Goal: Task Accomplishment & Management: Use online tool/utility

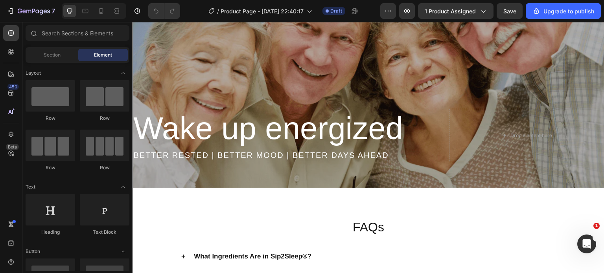
scroll to position [1863, 0]
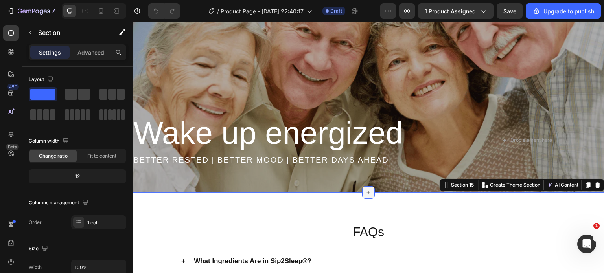
click at [365, 194] on icon at bounding box center [368, 192] width 6 height 6
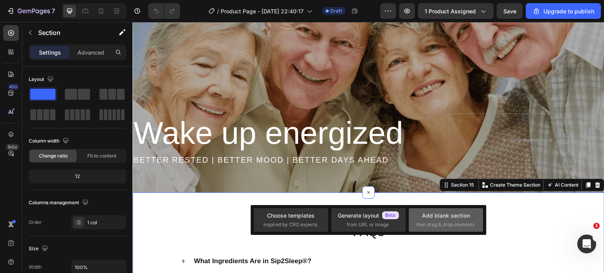
click at [426, 222] on span "then drag & drop elements" at bounding box center [445, 224] width 59 height 7
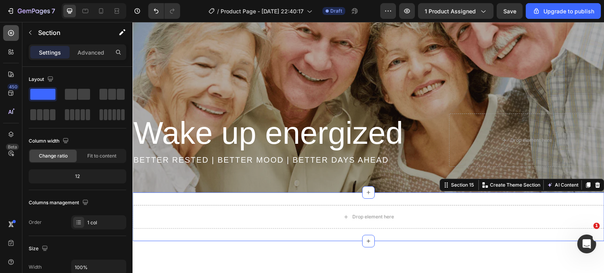
click at [11, 35] on icon at bounding box center [11, 33] width 8 height 8
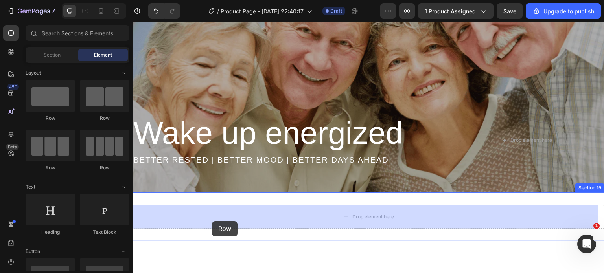
drag, startPoint x: 187, startPoint y: 127, endPoint x: 212, endPoint y: 221, distance: 97.4
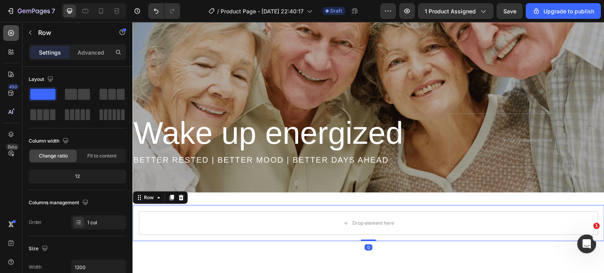
click at [6, 31] on div at bounding box center [11, 33] width 16 height 16
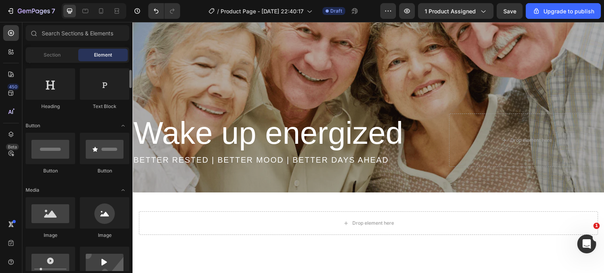
scroll to position [127, 0]
click at [4, 51] on div at bounding box center [11, 52] width 16 height 16
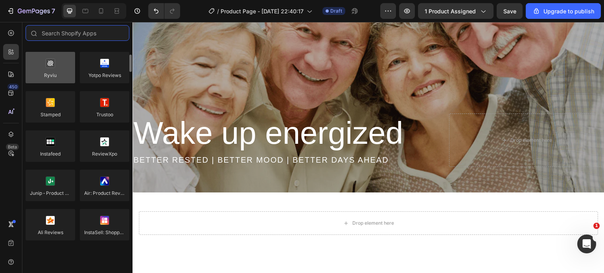
scroll to position [0, 0]
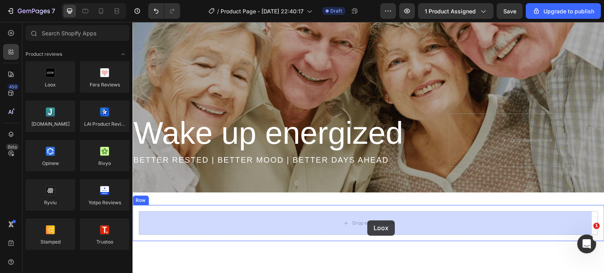
drag, startPoint x: 179, startPoint y: 96, endPoint x: 368, endPoint y: 221, distance: 226.2
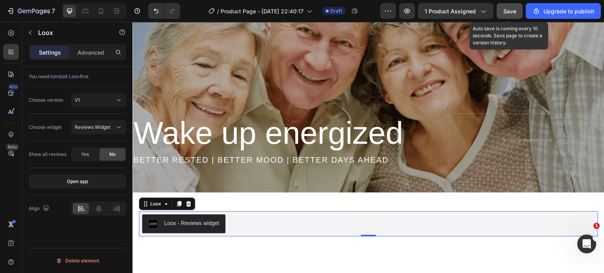
click at [509, 13] on span "Save" at bounding box center [509, 11] width 13 height 7
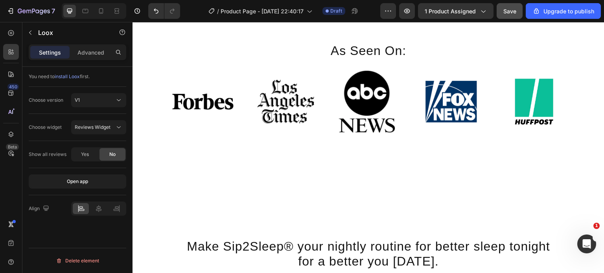
scroll to position [1383, 0]
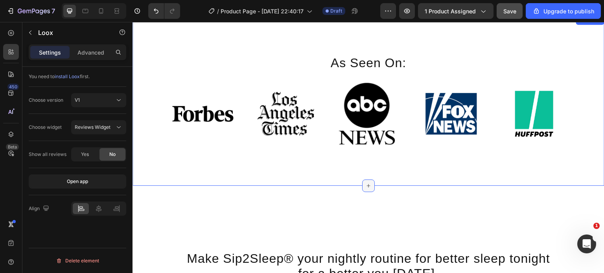
click at [365, 184] on icon at bounding box center [368, 186] width 6 height 6
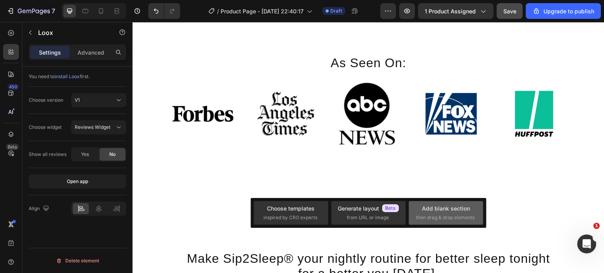
click at [423, 209] on div "Add blank section" at bounding box center [446, 208] width 48 height 8
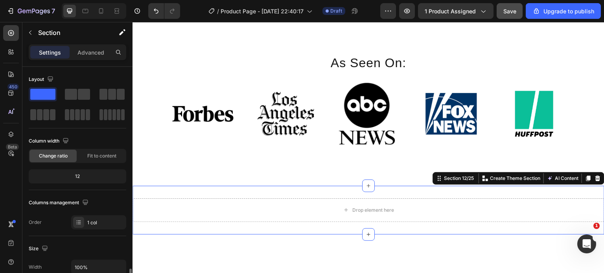
scroll to position [250, 0]
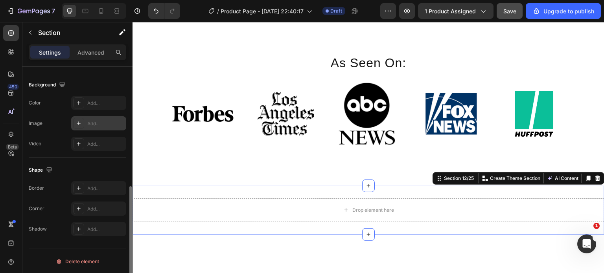
click at [75, 123] on div at bounding box center [78, 123] width 11 height 11
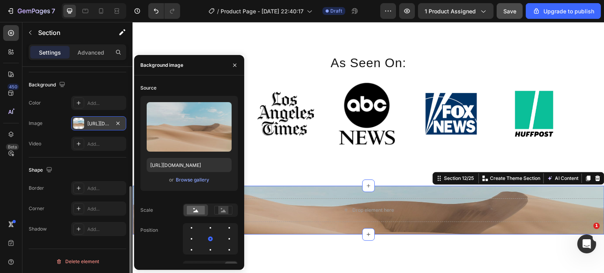
click at [234, 72] on div at bounding box center [234, 65] width 19 height 20
click at [234, 62] on icon "button" at bounding box center [235, 65] width 6 height 6
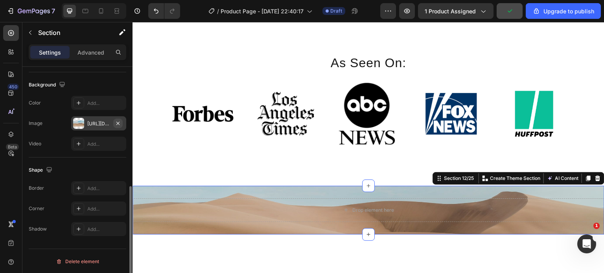
click at [119, 123] on icon "button" at bounding box center [118, 123] width 6 height 6
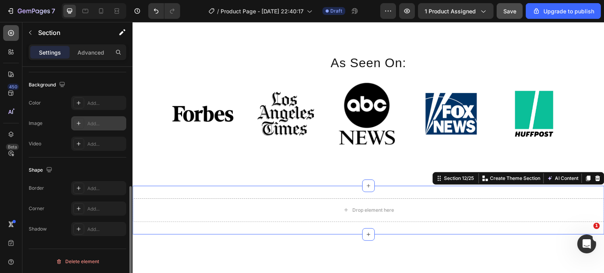
click at [14, 34] on icon at bounding box center [11, 33] width 8 height 8
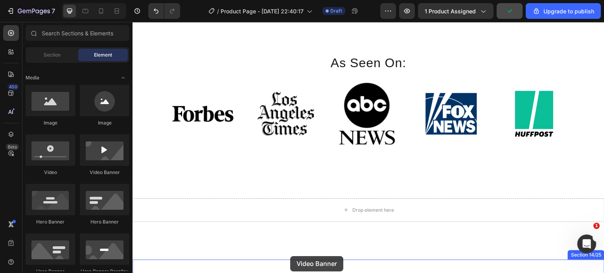
scroll to position [1401, 0]
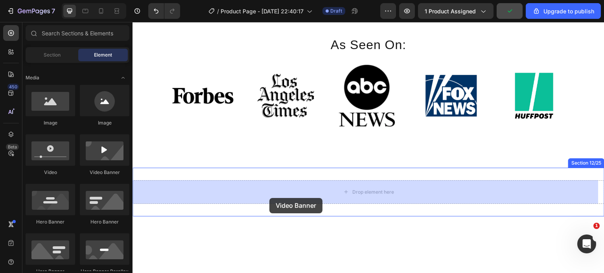
drag, startPoint x: 233, startPoint y: 164, endPoint x: 269, endPoint y: 198, distance: 49.5
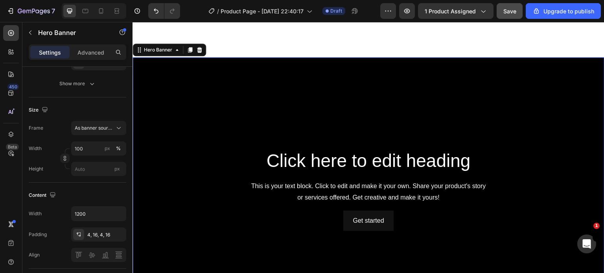
scroll to position [0, 0]
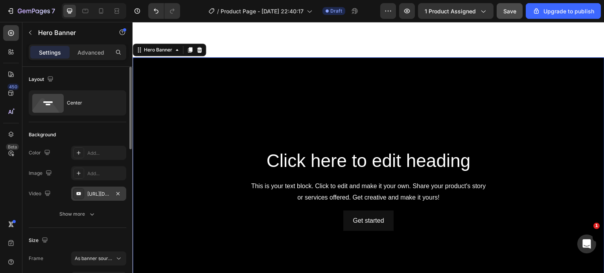
click at [98, 193] on div "[URL][DOMAIN_NAME]" at bounding box center [98, 194] width 23 height 7
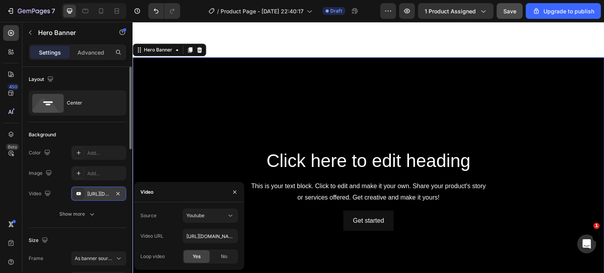
click at [98, 193] on div "[URL][DOMAIN_NAME]" at bounding box center [98, 194] width 23 height 7
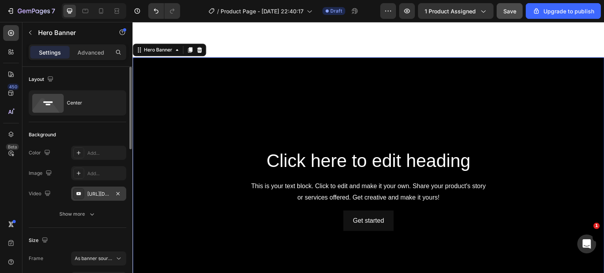
click at [98, 193] on div "[URL][DOMAIN_NAME]" at bounding box center [98, 194] width 23 height 7
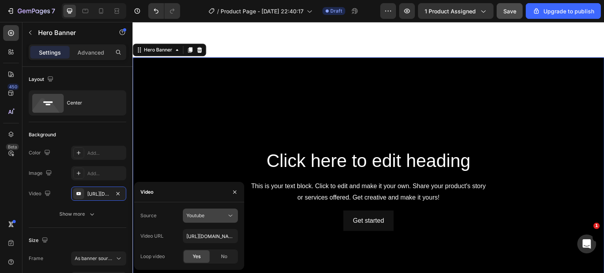
click at [216, 215] on div "Youtube" at bounding box center [206, 215] width 40 height 7
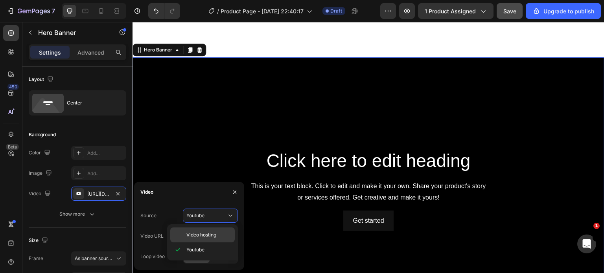
click at [204, 231] on div "Video hosting" at bounding box center [202, 235] width 64 height 15
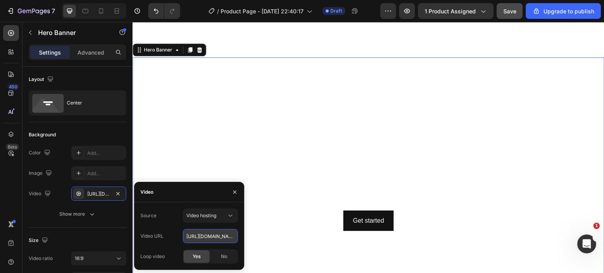
click at [202, 240] on input "[URL][DOMAIN_NAME]" at bounding box center [210, 236] width 55 height 14
paste input "e1ff684bb5db46ed996723a508f6149a"
type input "[URL][DOMAIN_NAME]"
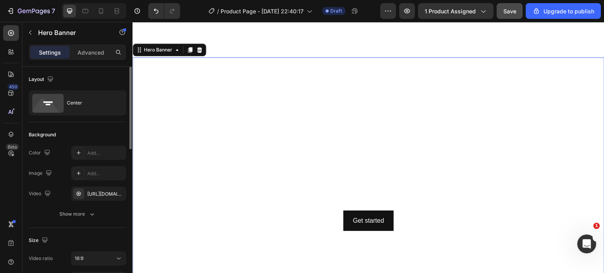
click at [88, 133] on div "Background" at bounding box center [77, 135] width 97 height 13
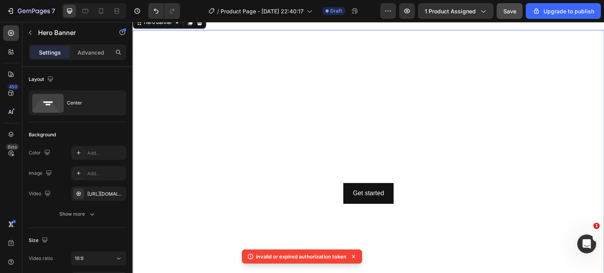
scroll to position [1459, 0]
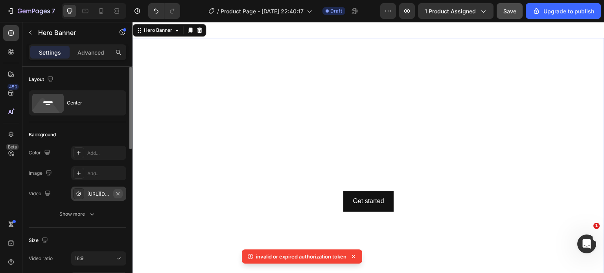
click at [115, 192] on icon "button" at bounding box center [118, 194] width 6 height 6
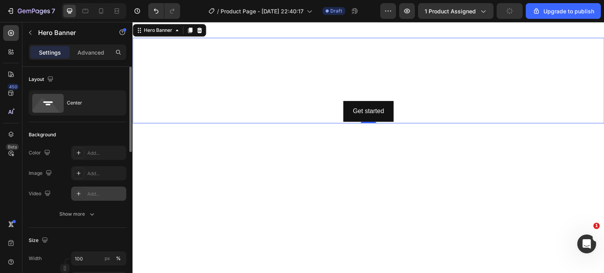
click at [100, 193] on div "Add..." at bounding box center [105, 194] width 37 height 7
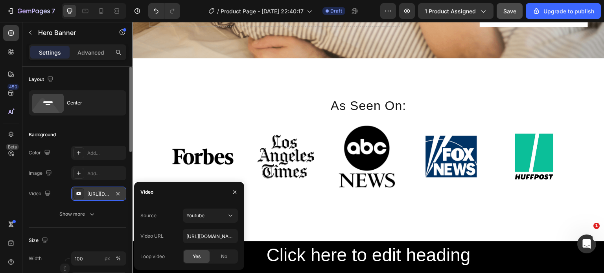
scroll to position [1365, 0]
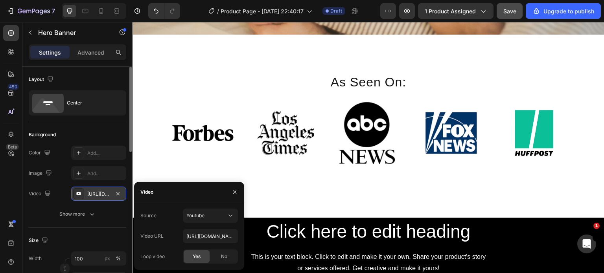
click at [226, 207] on div "Source Youtube Video URL [URL][DOMAIN_NAME] Loop video Yes No" at bounding box center [189, 236] width 110 height 68
click at [233, 211] on button "Youtube" at bounding box center [210, 216] width 55 height 14
click at [210, 241] on div "Video hosting" at bounding box center [202, 235] width 64 height 15
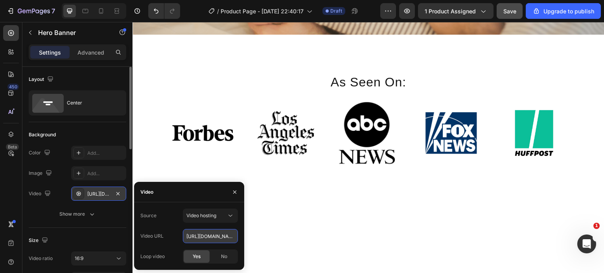
click at [211, 239] on input "[URL][DOMAIN_NAME]" at bounding box center [210, 236] width 55 height 14
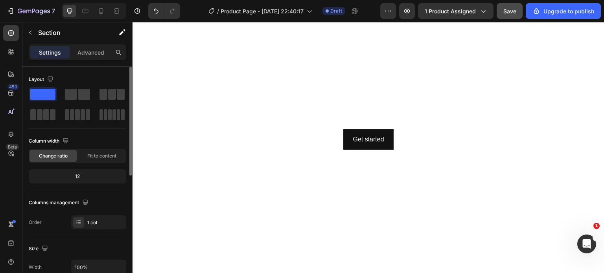
scroll to position [1605, 0]
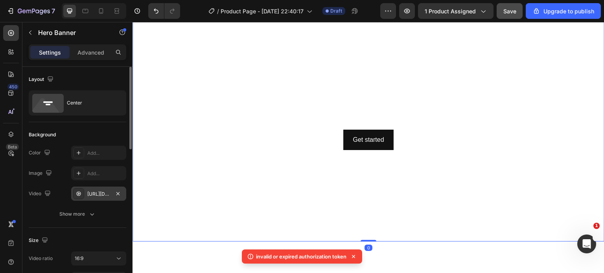
click at [99, 191] on div "[URL][DOMAIN_NAME]" at bounding box center [98, 194] width 23 height 7
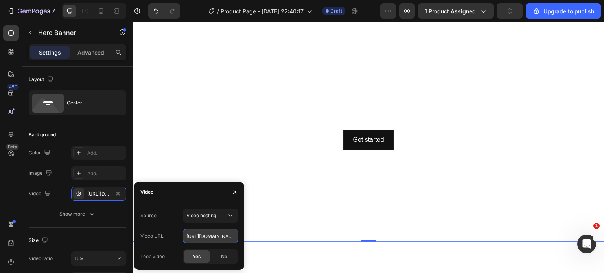
click at [206, 232] on input "[URL][DOMAIN_NAME]" at bounding box center [210, 236] width 55 height 14
paste input "e1ff684bb5db46ed996723a508f6149a"
type input "[URL][DOMAIN_NAME]"
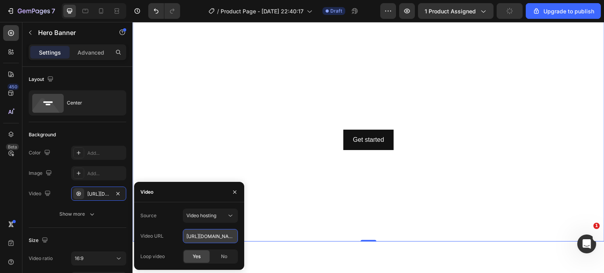
scroll to position [0, 134]
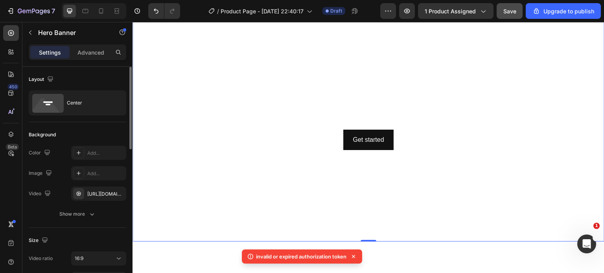
click at [112, 132] on div "Background" at bounding box center [77, 135] width 97 height 13
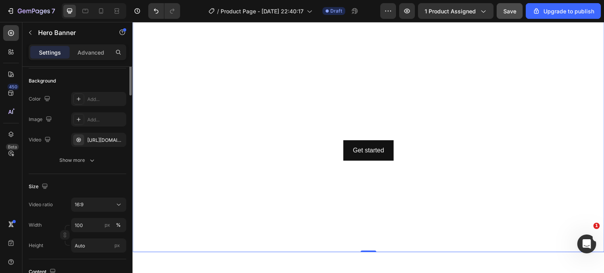
scroll to position [0, 0]
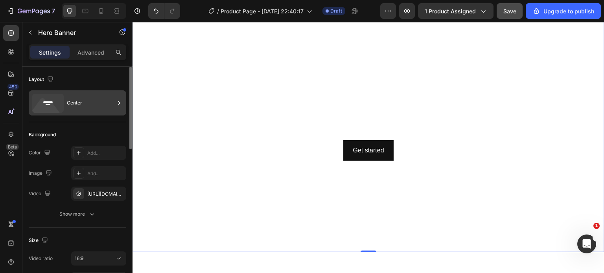
click at [81, 98] on div "Center" at bounding box center [91, 103] width 48 height 18
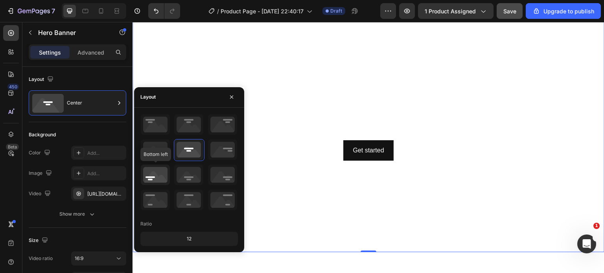
click at [157, 178] on icon at bounding box center [155, 175] width 29 height 20
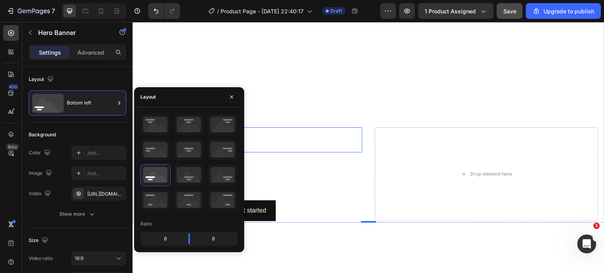
scroll to position [1624, 0]
click at [231, 98] on icon "button" at bounding box center [231, 97] width 6 height 6
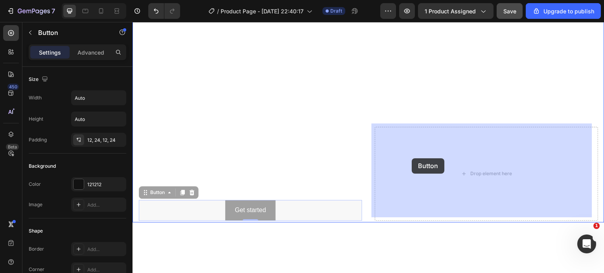
drag, startPoint x: 279, startPoint y: 206, endPoint x: 412, endPoint y: 158, distance: 140.9
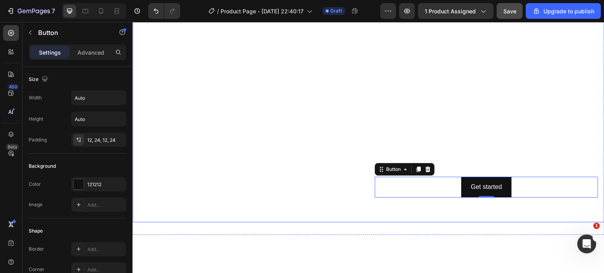
scroll to position [1526, 0]
